Goal: Task Accomplishment & Management: Manage account settings

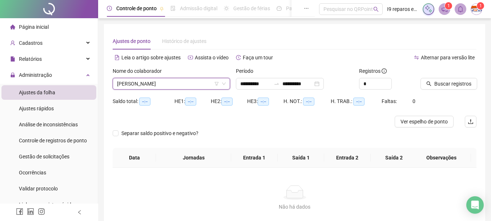
scroll to position [46, 0]
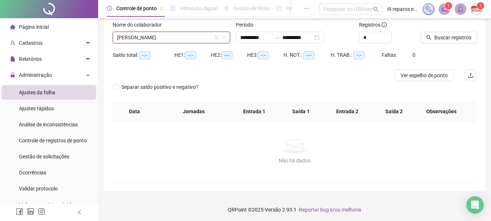
click at [189, 37] on span "[PERSON_NAME]" at bounding box center [171, 37] width 109 height 11
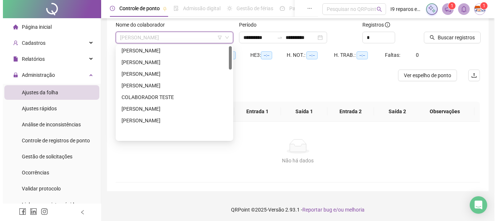
scroll to position [0, 0]
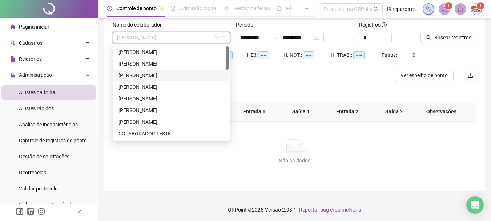
click at [162, 65] on div "[PERSON_NAME]" at bounding box center [172, 64] width 106 height 8
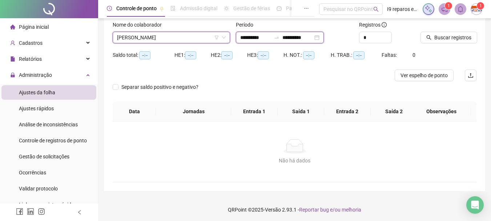
click at [248, 39] on input "**********" at bounding box center [255, 37] width 31 height 8
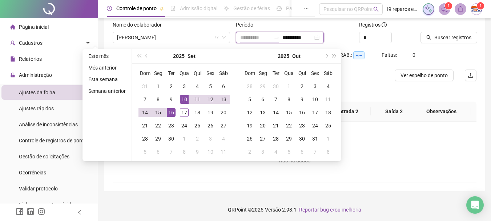
type input "**********"
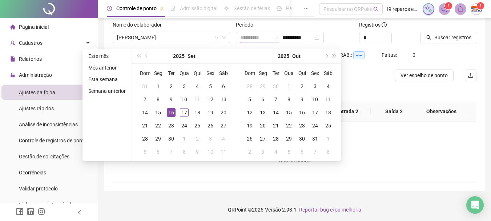
click at [172, 114] on div "16" at bounding box center [171, 112] width 9 height 9
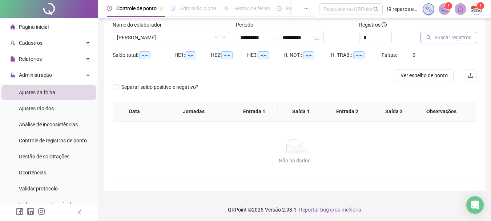
click at [443, 40] on span "Buscar registros" at bounding box center [453, 37] width 37 height 8
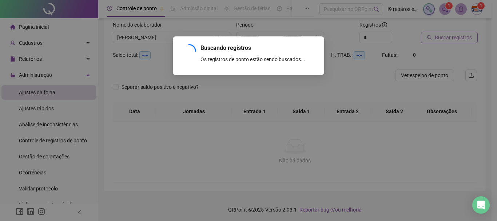
scroll to position [11, 0]
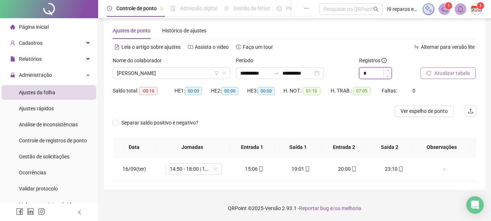
click at [371, 74] on input "*" at bounding box center [376, 73] width 32 height 11
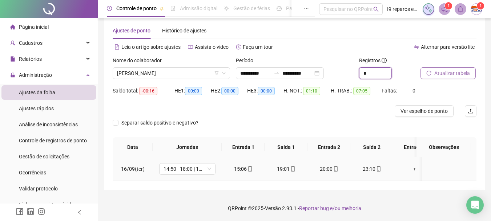
type input "*"
click at [446, 168] on div "-" at bounding box center [449, 169] width 43 height 8
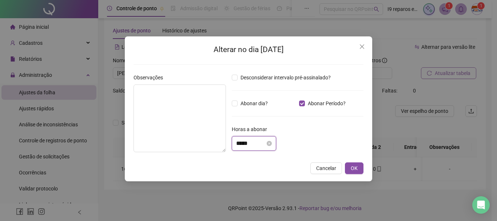
click at [258, 142] on input "*****" at bounding box center [250, 143] width 29 height 9
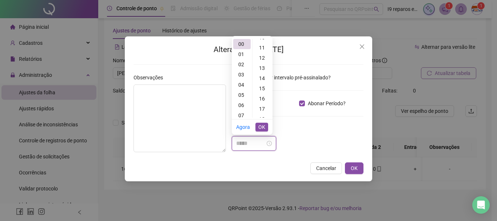
scroll to position [109, 0]
click at [262, 99] on div "16" at bounding box center [262, 98] width 17 height 10
click at [266, 126] on button "OK" at bounding box center [261, 127] width 13 height 9
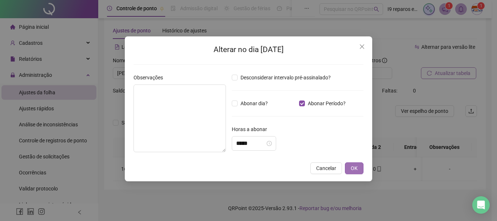
click at [355, 167] on span "OK" at bounding box center [354, 168] width 7 height 8
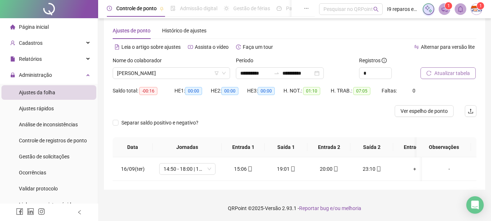
click at [471, 72] on button "Atualizar tabela" at bounding box center [448, 73] width 55 height 12
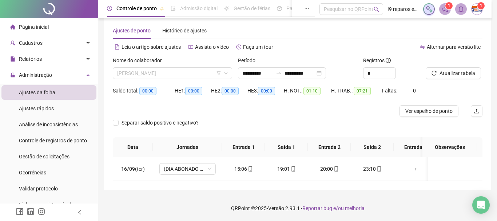
click at [152, 70] on span "[PERSON_NAME]" at bounding box center [172, 73] width 111 height 11
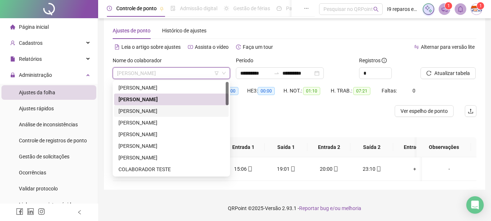
click at [147, 113] on div "[PERSON_NAME]" at bounding box center [172, 111] width 106 height 8
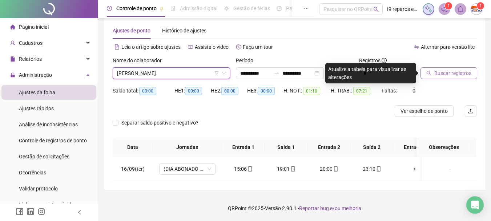
click at [448, 73] on span "Buscar registros" at bounding box center [453, 73] width 37 height 8
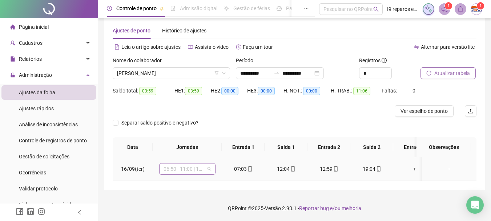
click at [210, 171] on span "06:50 - 11:00 | 12:00 - 15:10" at bounding box center [188, 168] width 48 height 11
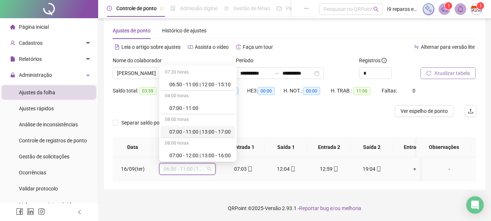
click at [208, 132] on div "07:00 - 11:00 | 13:00 - 17:00" at bounding box center [199, 132] width 61 height 8
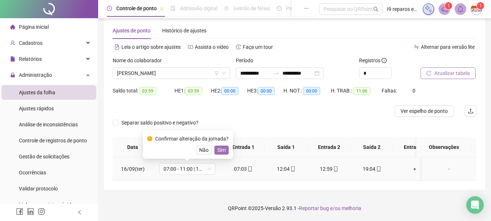
click at [217, 149] on span "Sim" at bounding box center [221, 150] width 8 height 8
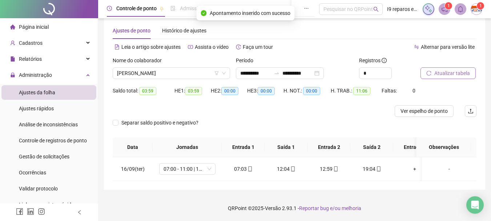
click at [437, 72] on span "Atualizar tabela" at bounding box center [453, 73] width 36 height 8
click at [196, 71] on span "[PERSON_NAME]" at bounding box center [171, 73] width 109 height 11
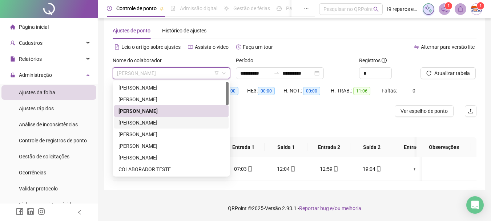
click at [188, 122] on div "[PERSON_NAME]" at bounding box center [172, 123] width 106 height 8
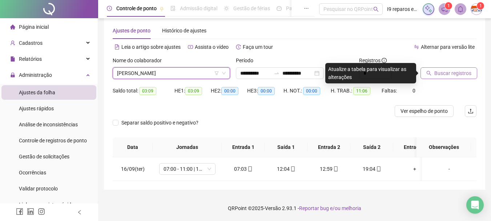
click at [439, 75] on span "Buscar registros" at bounding box center [453, 73] width 37 height 8
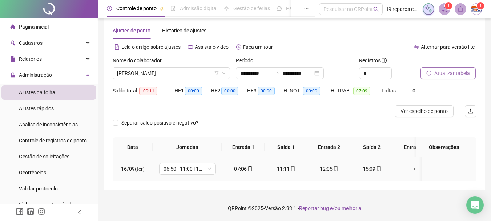
click at [443, 168] on div "-" at bounding box center [449, 169] width 43 height 8
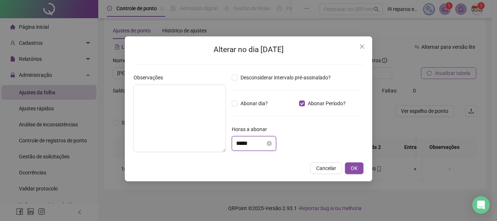
click at [260, 143] on input "*****" at bounding box center [250, 143] width 29 height 9
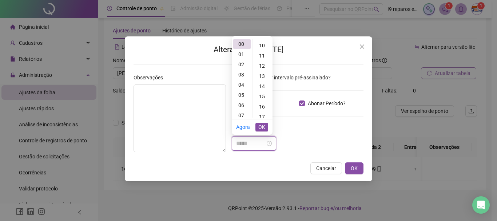
scroll to position [109, 0]
click at [263, 48] on div "11" at bounding box center [262, 47] width 17 height 10
click at [261, 126] on span "OK" at bounding box center [261, 127] width 7 height 8
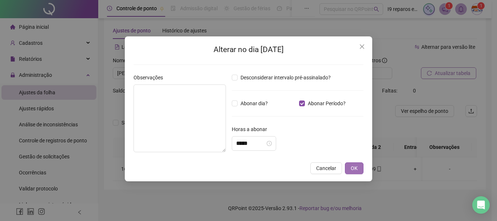
click at [351, 166] on span "OK" at bounding box center [354, 168] width 7 height 8
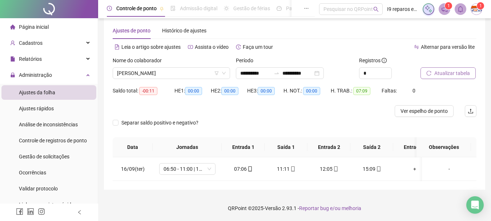
click at [458, 74] on span "Atualizar tabela" at bounding box center [453, 73] width 36 height 8
click at [195, 74] on span "[PERSON_NAME]" at bounding box center [171, 73] width 109 height 11
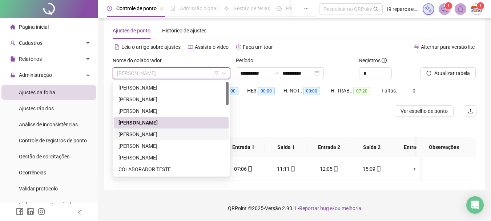
click at [162, 136] on div "[PERSON_NAME]" at bounding box center [172, 134] width 106 height 8
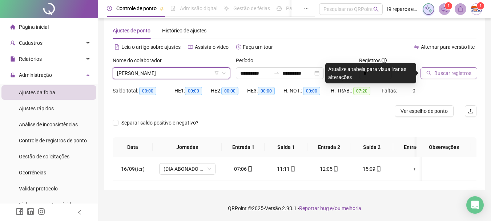
click at [459, 72] on span "Buscar registros" at bounding box center [453, 73] width 37 height 8
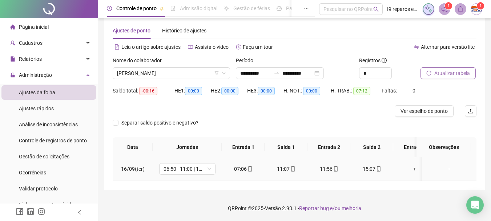
click at [444, 168] on div "-" at bounding box center [449, 169] width 43 height 8
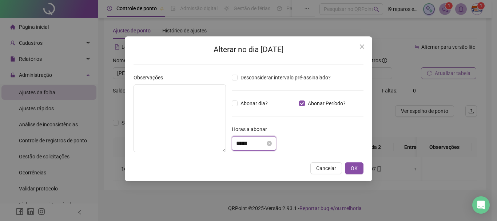
drag, startPoint x: 258, startPoint y: 145, endPoint x: 259, endPoint y: 140, distance: 6.0
click at [259, 143] on input "*****" at bounding box center [250, 143] width 29 height 9
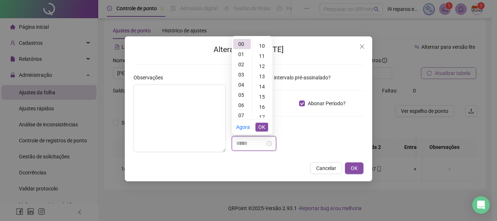
scroll to position [109, 0]
click at [260, 93] on div "16" at bounding box center [262, 98] width 17 height 10
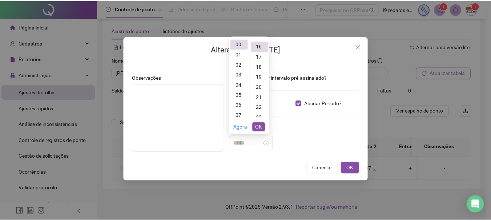
scroll to position [163, 0]
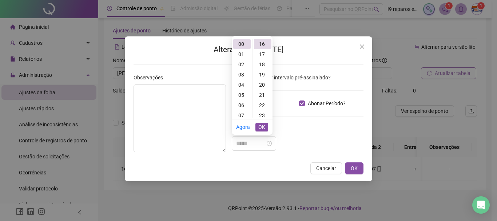
type input "*****"
click at [259, 127] on span "OK" at bounding box center [261, 127] width 7 height 8
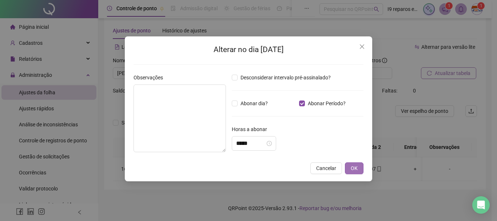
click at [358, 171] on button "OK" at bounding box center [354, 168] width 19 height 12
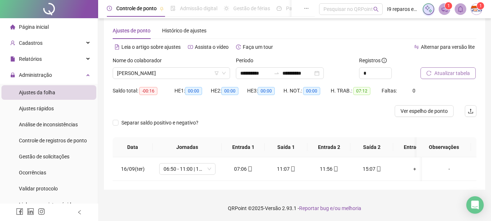
click at [467, 73] on span "Atualizar tabela" at bounding box center [453, 73] width 36 height 8
click at [192, 75] on span "[PERSON_NAME]" at bounding box center [171, 73] width 109 height 11
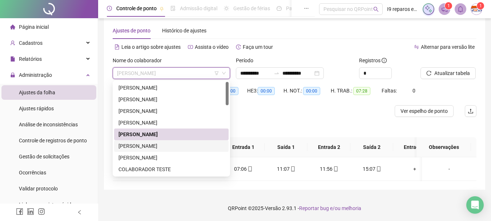
click at [159, 145] on div "[PERSON_NAME]" at bounding box center [172, 146] width 106 height 8
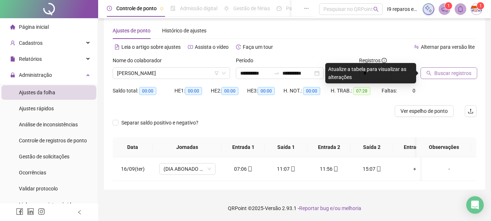
click at [460, 73] on span "Buscar registros" at bounding box center [453, 73] width 37 height 8
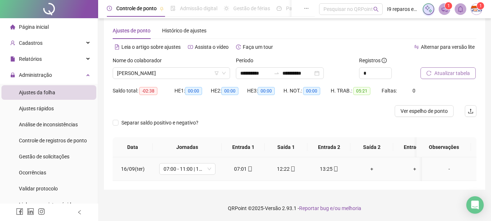
click at [336, 170] on icon "mobile" at bounding box center [336, 168] width 5 height 5
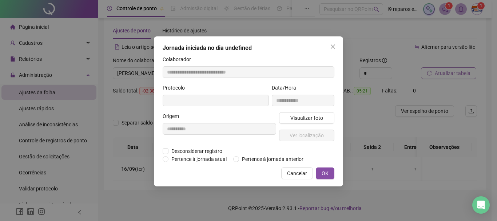
type input "**********"
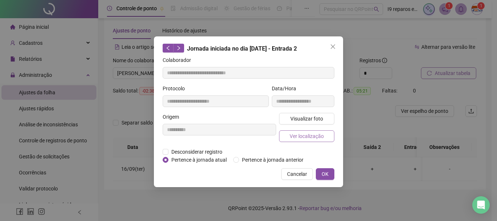
click at [310, 135] on span "Ver localização" at bounding box center [307, 136] width 34 height 8
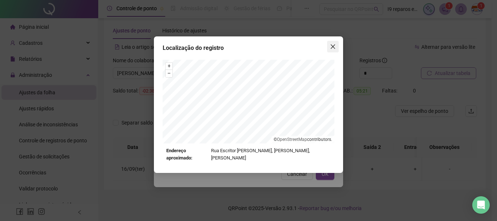
click at [334, 45] on icon "close" at bounding box center [333, 46] width 4 height 4
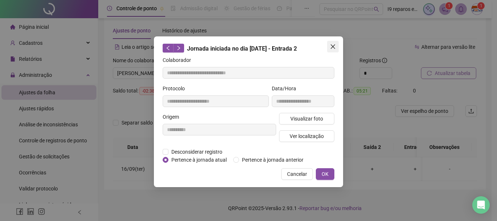
click at [334, 49] on button "Close" at bounding box center [333, 47] width 12 height 12
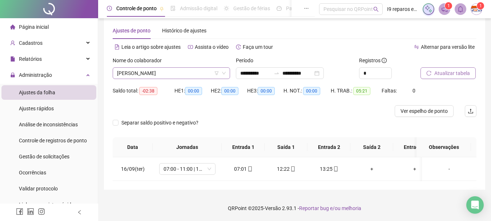
click at [187, 73] on span "[PERSON_NAME]" at bounding box center [171, 73] width 109 height 11
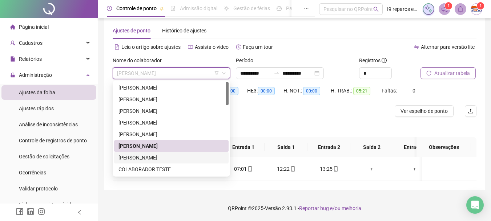
click at [166, 157] on div "[PERSON_NAME]" at bounding box center [172, 157] width 106 height 8
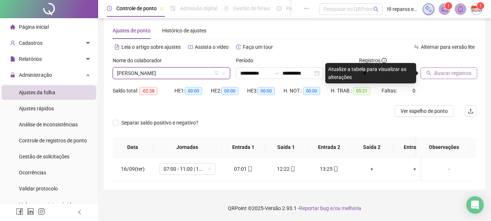
click at [464, 77] on span "Buscar registros" at bounding box center [453, 73] width 37 height 8
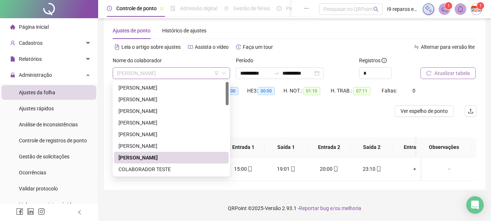
click at [153, 71] on span "[PERSON_NAME]" at bounding box center [171, 73] width 109 height 11
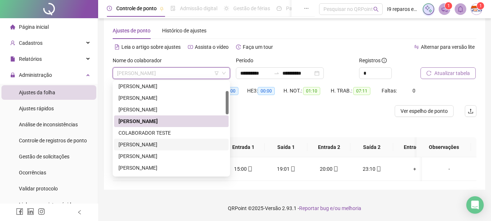
click at [148, 141] on div "[PERSON_NAME]" at bounding box center [172, 144] width 106 height 8
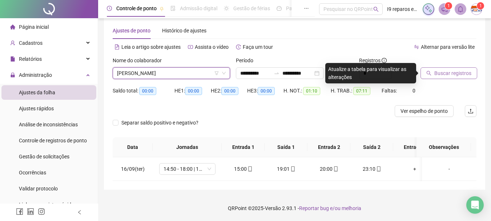
click at [478, 75] on div "Buscar registros" at bounding box center [449, 70] width 62 height 28
click at [462, 75] on span "Buscar registros" at bounding box center [453, 73] width 37 height 8
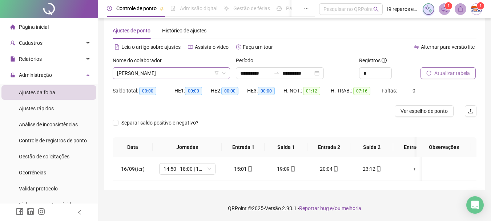
click at [156, 76] on span "[PERSON_NAME]" at bounding box center [171, 73] width 109 height 11
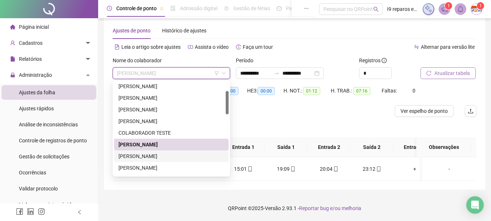
click at [153, 157] on div "[PERSON_NAME]" at bounding box center [172, 156] width 106 height 8
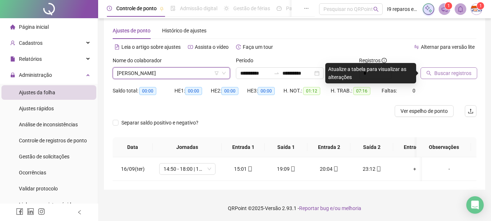
click at [470, 76] on span "Buscar registros" at bounding box center [453, 73] width 37 height 8
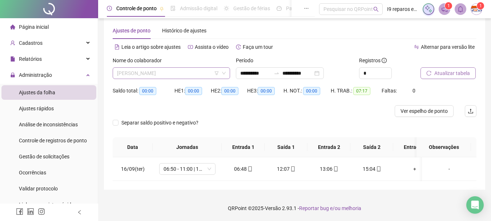
click at [164, 72] on span "[PERSON_NAME]" at bounding box center [171, 73] width 109 height 11
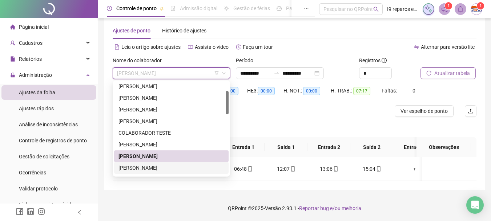
click at [147, 170] on div "[PERSON_NAME]" at bounding box center [172, 168] width 106 height 8
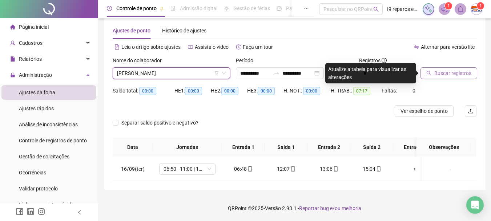
click at [475, 75] on button "Buscar registros" at bounding box center [449, 73] width 57 height 12
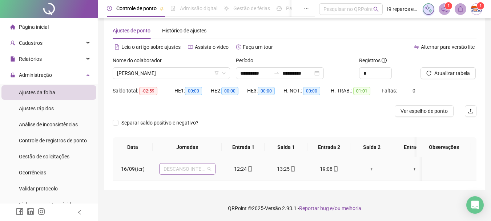
click at [211, 170] on span "DESCANSO INTER-JORNADA" at bounding box center [188, 168] width 48 height 11
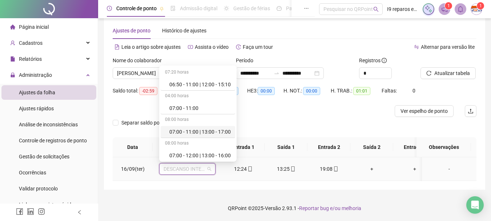
click at [207, 135] on div "07:00 - 11:00 | 13:00 - 17:00" at bounding box center [199, 132] width 61 height 8
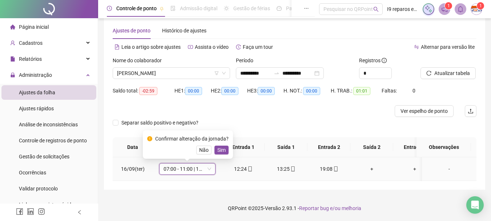
click at [219, 149] on span "Sim" at bounding box center [221, 150] width 8 height 8
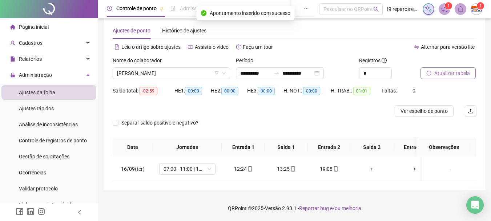
click at [446, 74] on span "Atualizar tabela" at bounding box center [453, 73] width 36 height 8
click at [153, 75] on span "[PERSON_NAME]" at bounding box center [171, 73] width 109 height 11
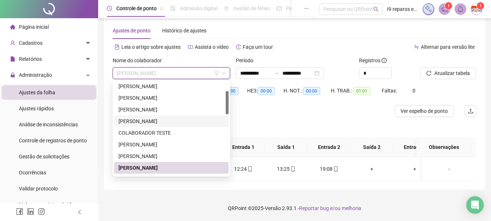
click at [160, 116] on div "[PERSON_NAME]" at bounding box center [171, 121] width 115 height 12
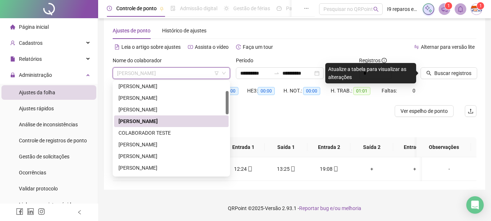
click at [177, 69] on span "[PERSON_NAME]" at bounding box center [171, 73] width 109 height 11
click at [170, 111] on div "[PERSON_NAME]" at bounding box center [172, 109] width 106 height 8
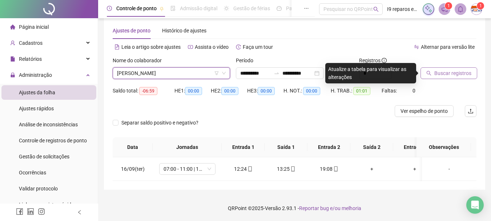
click at [449, 74] on span "Buscar registros" at bounding box center [453, 73] width 37 height 8
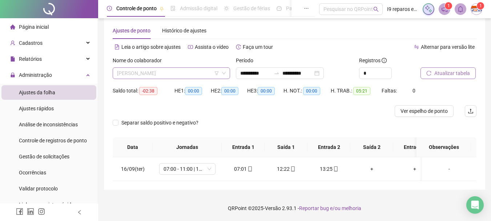
click at [203, 74] on span "[PERSON_NAME]" at bounding box center [171, 73] width 109 height 11
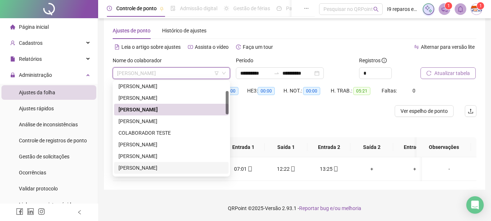
scroll to position [73, 0]
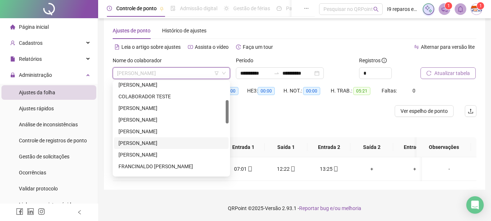
click at [167, 144] on div "[PERSON_NAME]" at bounding box center [172, 143] width 106 height 8
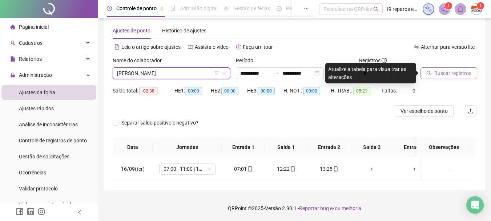
click at [200, 69] on span "[PERSON_NAME]" at bounding box center [171, 73] width 109 height 11
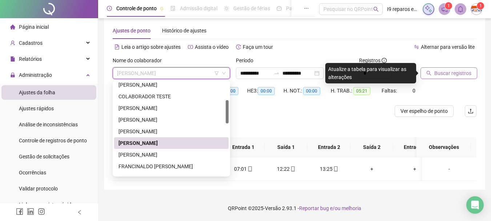
click at [454, 76] on span "Buscar registros" at bounding box center [453, 73] width 37 height 8
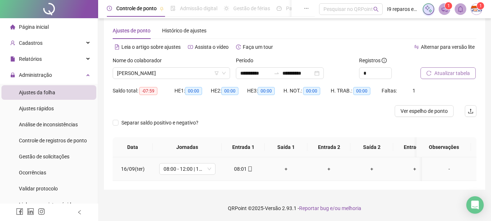
click at [286, 170] on div "+" at bounding box center [286, 169] width 31 height 8
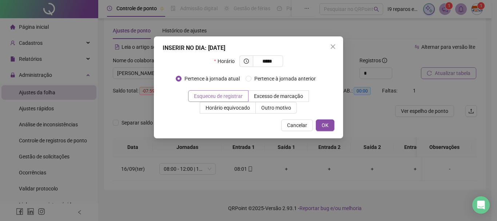
type input "*****"
click at [240, 95] on span "Esqueceu de registrar" at bounding box center [218, 96] width 49 height 6
click at [321, 125] on button "OK" at bounding box center [325, 125] width 19 height 12
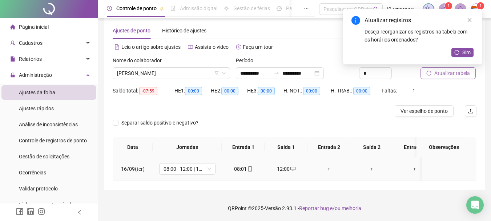
click at [329, 169] on div "+" at bounding box center [329, 169] width 31 height 8
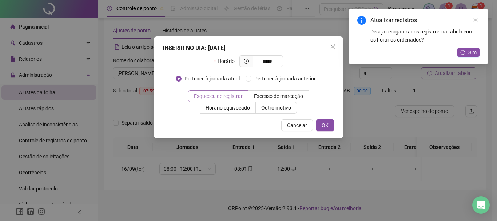
type input "*****"
click at [246, 97] on span at bounding box center [218, 96] width 60 height 11
click at [324, 125] on span "OK" at bounding box center [325, 125] width 7 height 8
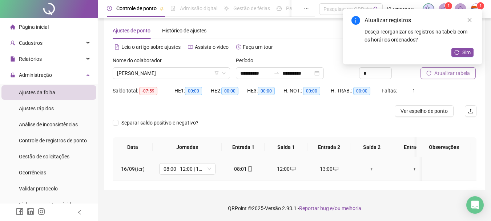
click at [371, 167] on div "+" at bounding box center [371, 169] width 31 height 8
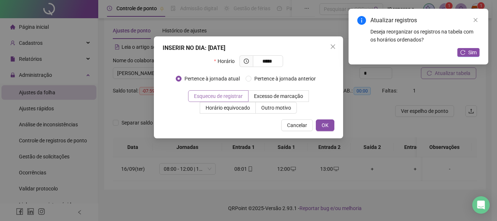
type input "*****"
drag, startPoint x: 244, startPoint y: 96, endPoint x: 279, endPoint y: 104, distance: 36.2
click at [244, 96] on span at bounding box center [218, 96] width 60 height 11
click at [318, 122] on button "OK" at bounding box center [325, 125] width 19 height 12
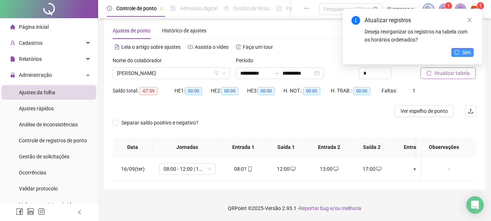
click at [469, 51] on span "Sim" at bounding box center [467, 52] width 8 height 8
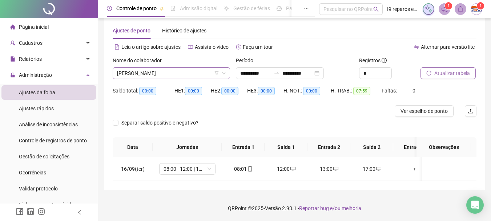
click at [183, 74] on span "[PERSON_NAME]" at bounding box center [171, 73] width 109 height 11
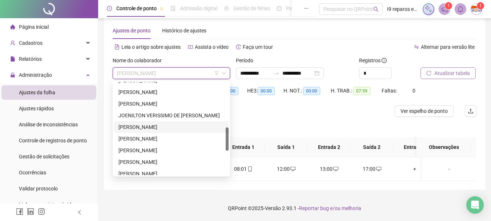
scroll to position [218, 0]
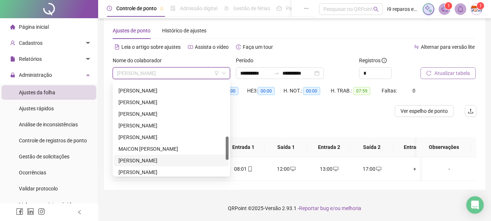
click at [152, 160] on div "[PERSON_NAME]" at bounding box center [172, 160] width 106 height 8
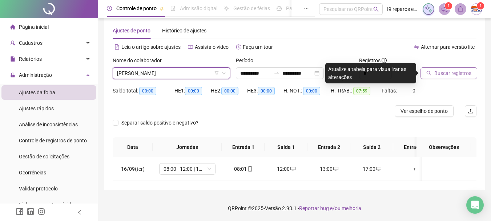
click at [454, 73] on span "Buscar registros" at bounding box center [453, 73] width 37 height 8
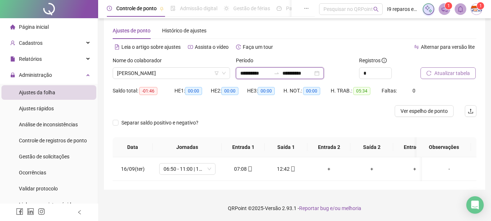
click at [243, 73] on input "**********" at bounding box center [255, 73] width 31 height 8
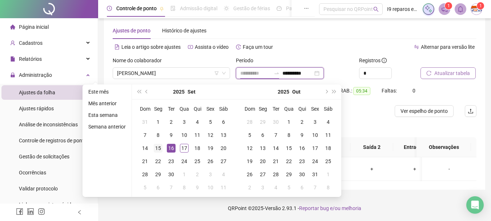
type input "**********"
click at [158, 148] on div "15" at bounding box center [158, 148] width 9 height 9
type input "**********"
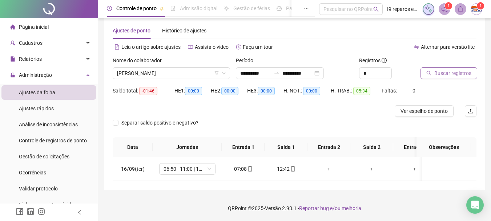
click at [440, 72] on span "Buscar registros" at bounding box center [453, 73] width 37 height 8
click at [381, 168] on icon "desktop" at bounding box center [378, 169] width 5 height 4
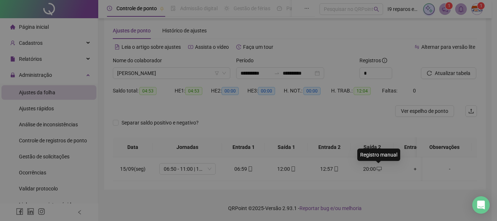
type input "**********"
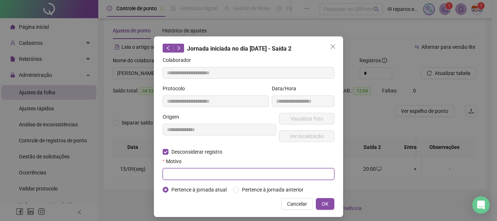
click at [208, 175] on input "text" at bounding box center [249, 174] width 172 height 12
type input "****"
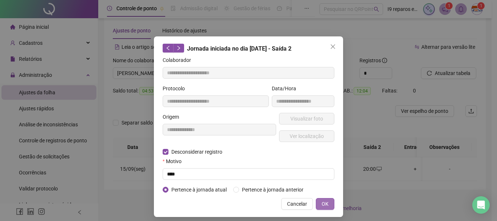
click at [323, 202] on span "OK" at bounding box center [325, 204] width 7 height 8
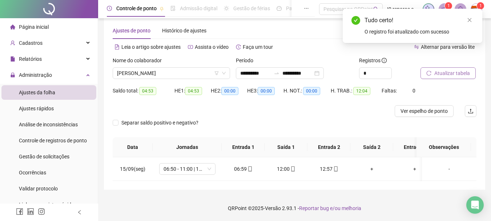
click at [471, 73] on button "Atualizar tabela" at bounding box center [448, 73] width 55 height 12
click at [373, 171] on div "+" at bounding box center [371, 169] width 31 height 8
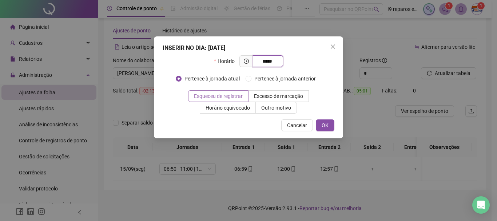
type input "*****"
click at [238, 98] on span "Esqueceu de registrar" at bounding box center [218, 96] width 49 height 6
click at [324, 125] on span "OK" at bounding box center [325, 125] width 7 height 8
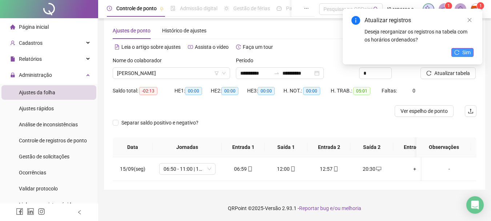
click at [463, 54] on span "Sim" at bounding box center [467, 52] width 8 height 8
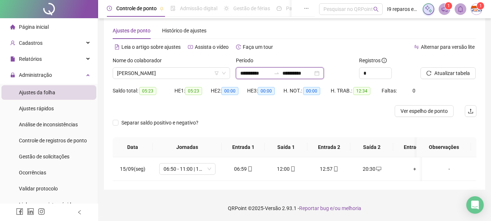
click at [243, 72] on input "**********" at bounding box center [255, 73] width 31 height 8
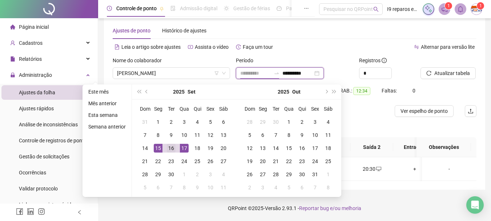
type input "**********"
click at [172, 151] on div "16" at bounding box center [171, 148] width 9 height 9
type input "**********"
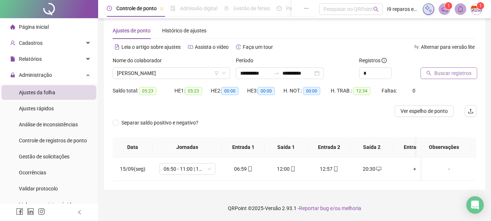
click at [445, 72] on span "Buscar registros" at bounding box center [453, 73] width 37 height 8
click at [329, 169] on div "+" at bounding box center [329, 169] width 31 height 8
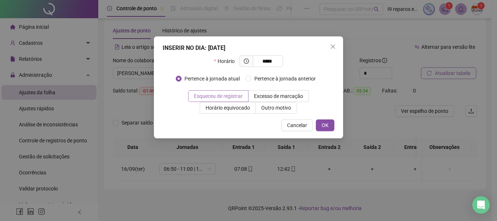
type input "*****"
click at [235, 96] on span "Esqueceu de registrar" at bounding box center [218, 96] width 49 height 6
click at [325, 124] on span "OK" at bounding box center [325, 125] width 7 height 8
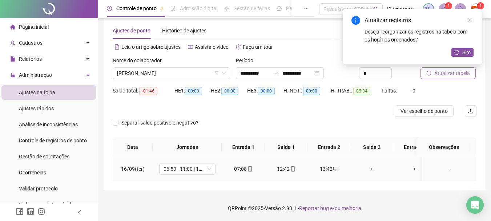
click at [372, 169] on div "+" at bounding box center [371, 169] width 31 height 8
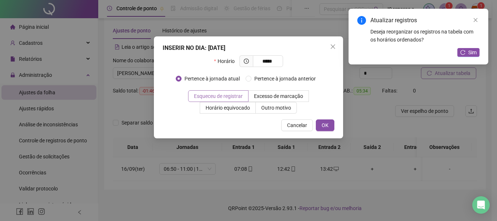
type input "*****"
click at [234, 97] on span "Esqueceu de registrar" at bounding box center [218, 96] width 49 height 6
click at [320, 124] on button "OK" at bounding box center [325, 125] width 19 height 12
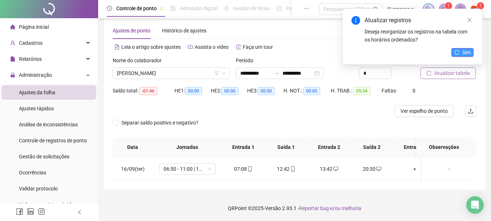
click at [463, 49] on span "Sim" at bounding box center [467, 52] width 8 height 8
